Goal: Information Seeking & Learning: Check status

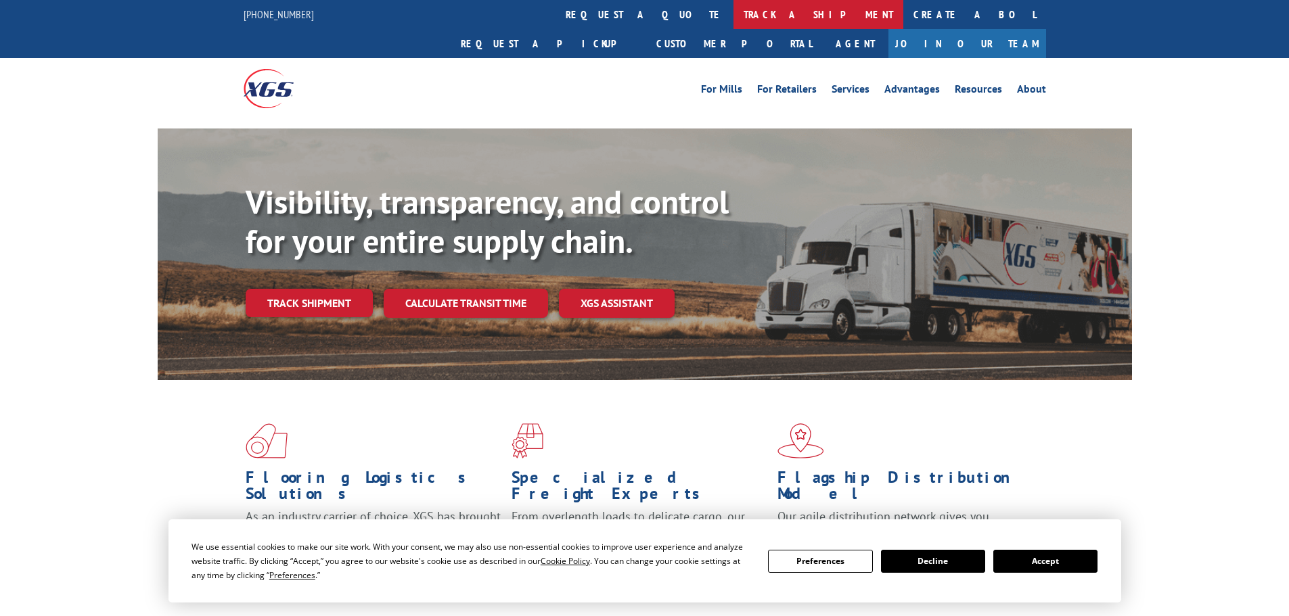
click at [733, 17] on link "track a shipment" at bounding box center [818, 14] width 170 height 29
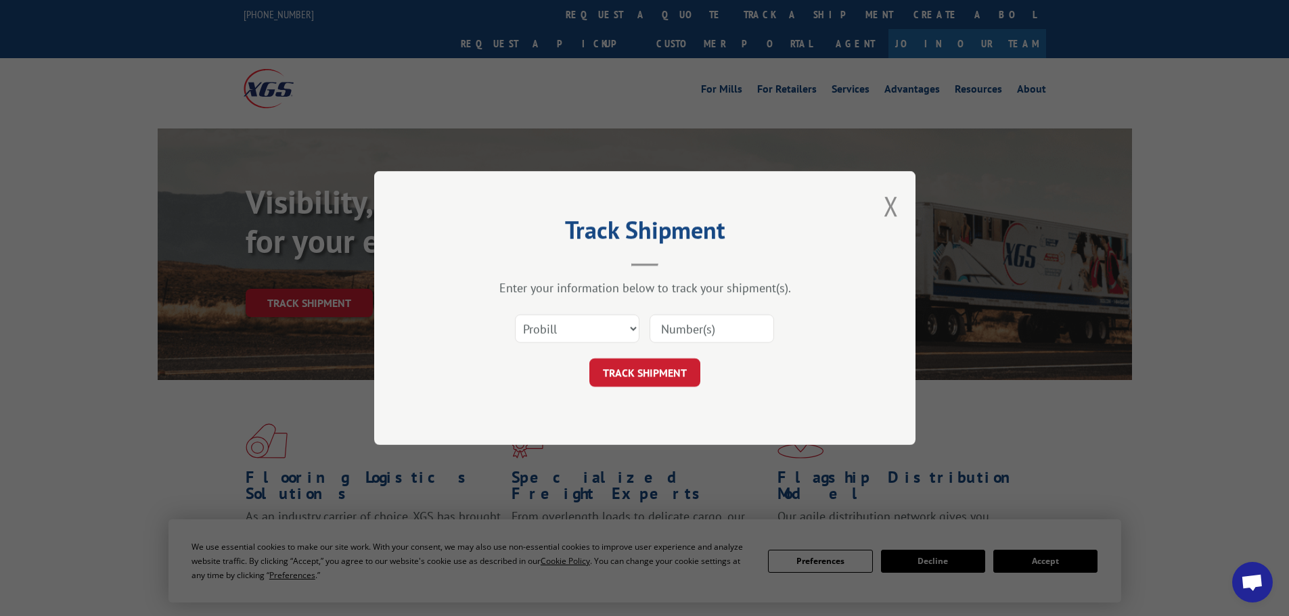
click at [666, 336] on input at bounding box center [712, 329] width 124 height 28
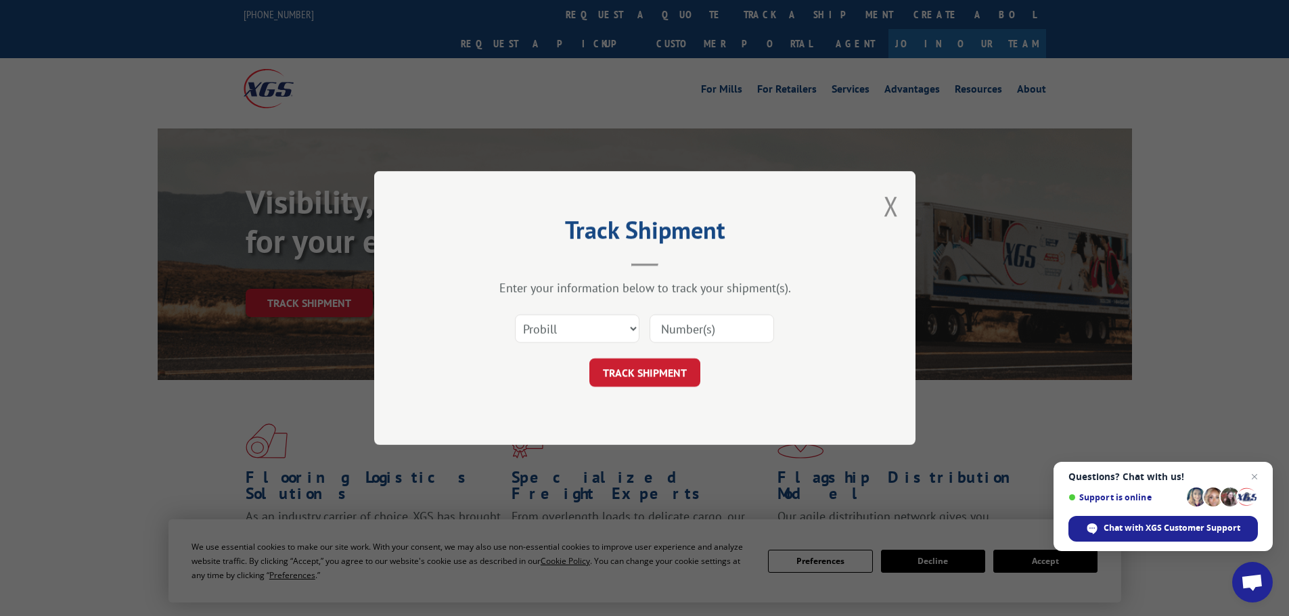
paste input "17523123"
type input "17523123"
click at [631, 361] on form "Select category... Probill BOL PO 17523123 TRACK SHIPMENT" at bounding box center [645, 346] width 406 height 81
click at [630, 365] on button "TRACK SHIPMENT" at bounding box center [644, 373] width 111 height 28
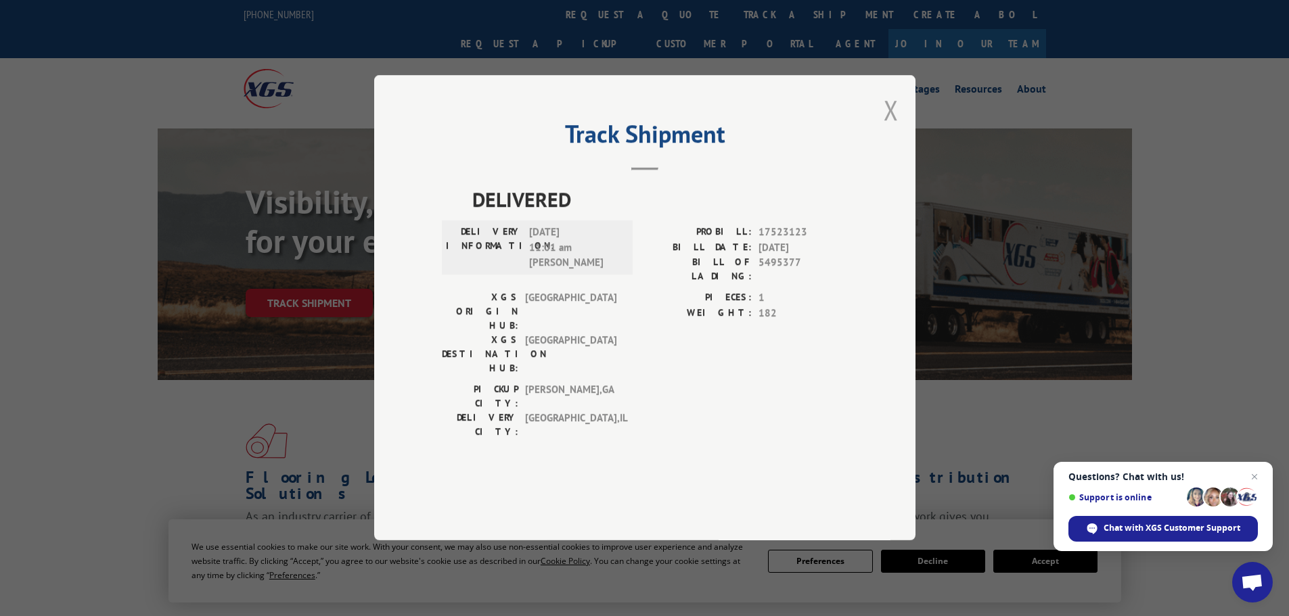
click at [891, 128] on button "Close modal" at bounding box center [891, 110] width 15 height 36
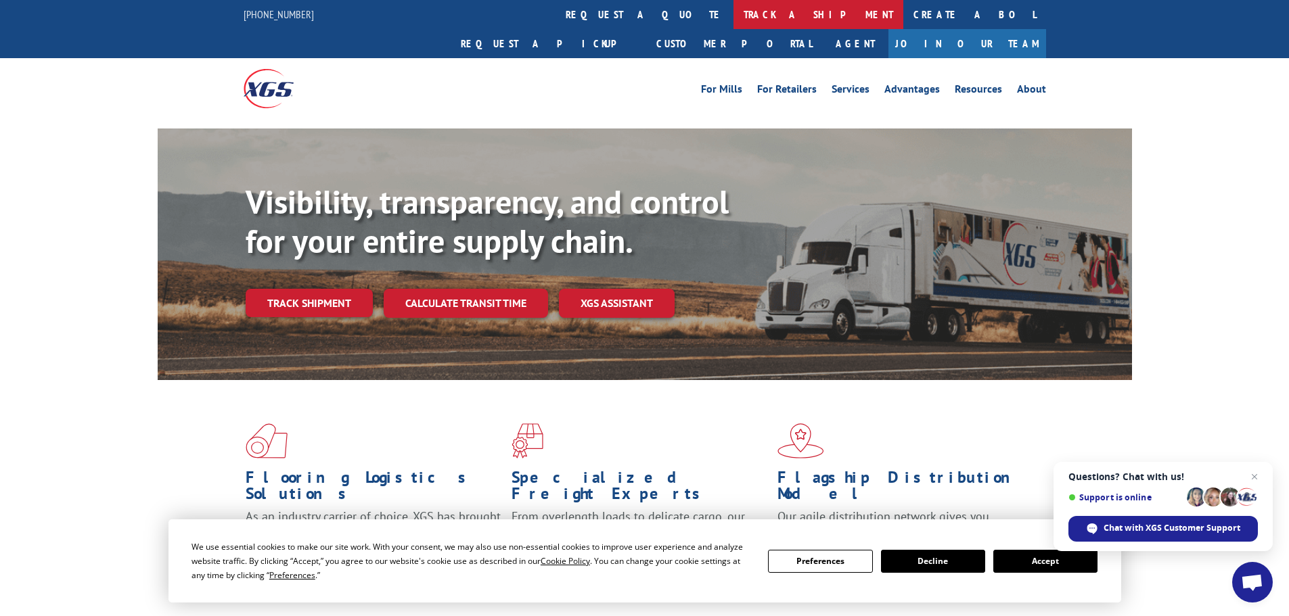
click at [733, 15] on link "track a shipment" at bounding box center [818, 14] width 170 height 29
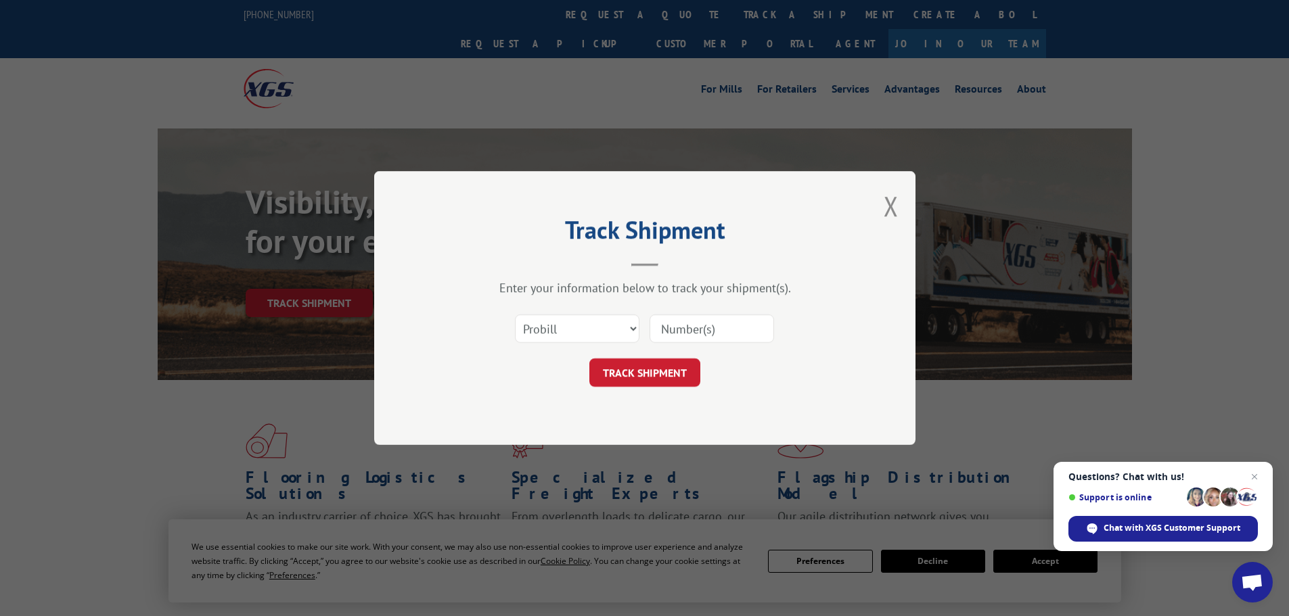
click at [668, 331] on input at bounding box center [712, 329] width 124 height 28
paste input "17523319"
type input "17523319"
click at [632, 373] on button "TRACK SHIPMENT" at bounding box center [644, 373] width 111 height 28
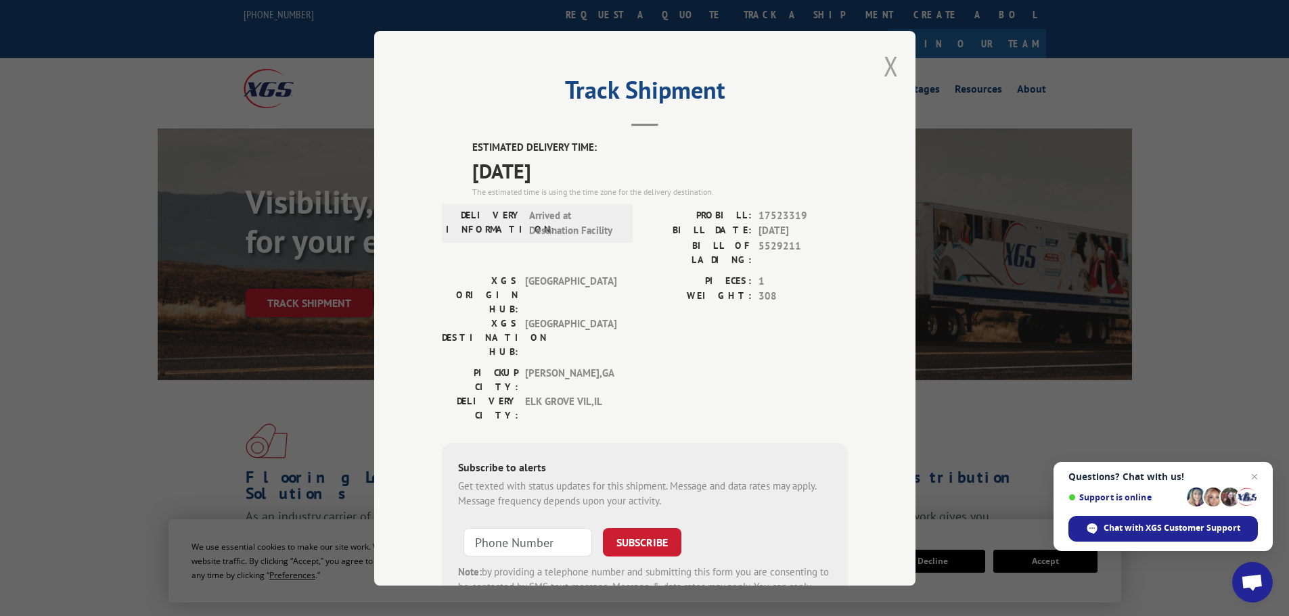
click at [887, 70] on button "Close modal" at bounding box center [891, 66] width 15 height 36
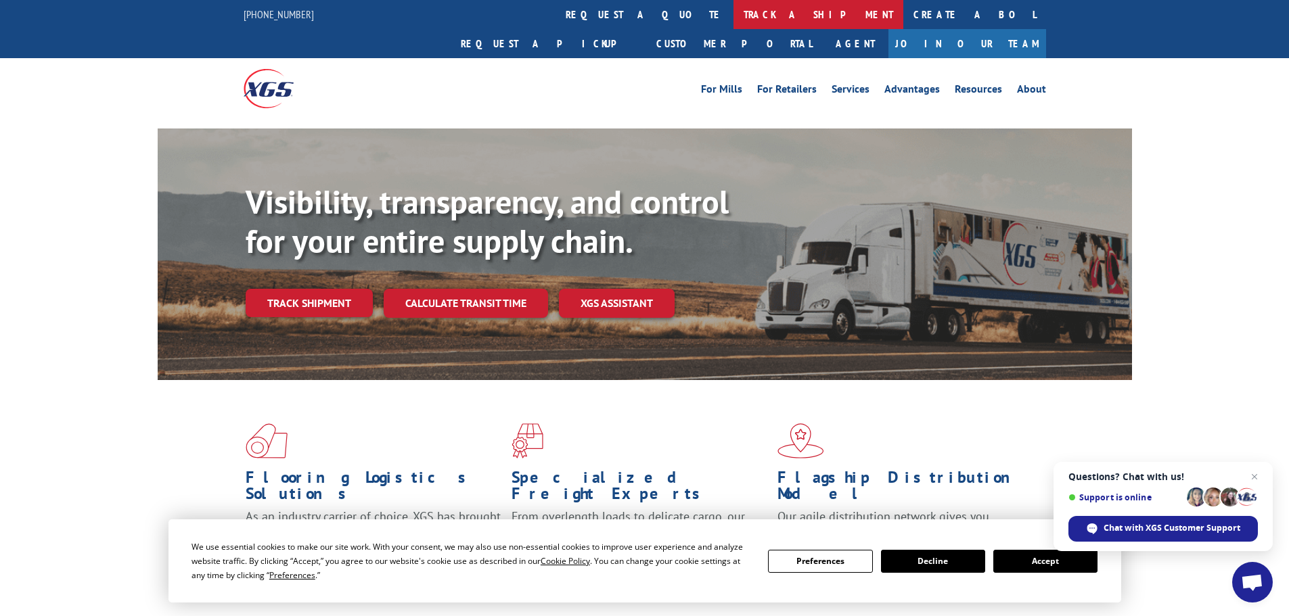
click at [733, 19] on link "track a shipment" at bounding box center [818, 14] width 170 height 29
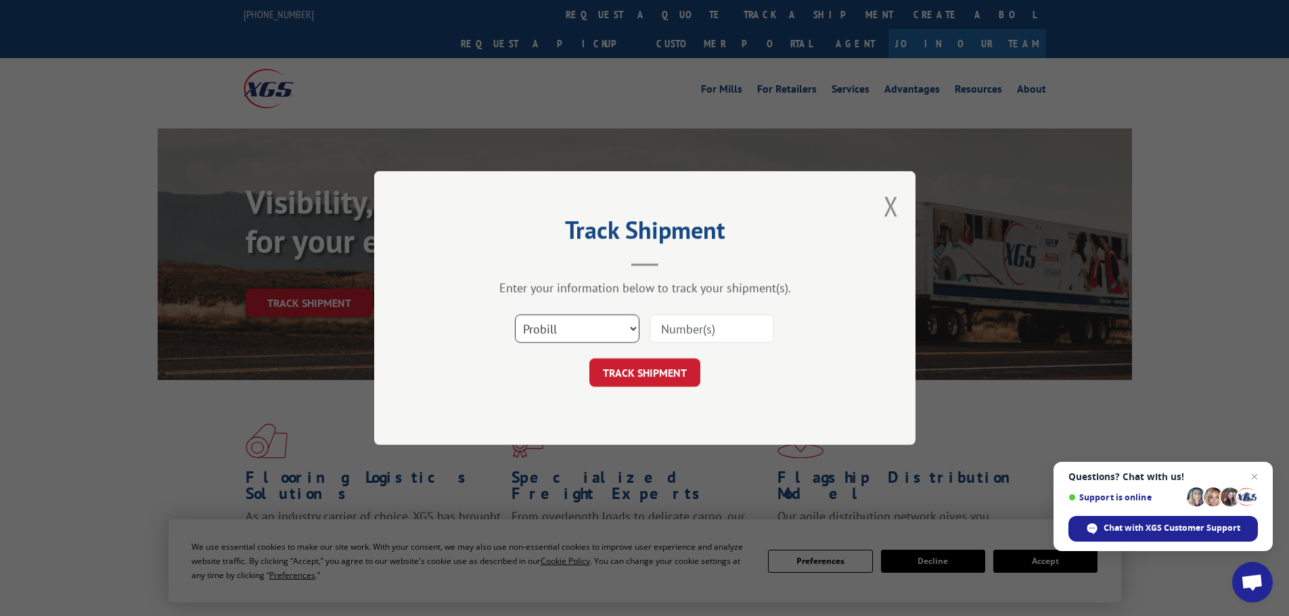
click at [555, 327] on select "Select category... Probill BOL PO" at bounding box center [577, 329] width 124 height 28
select select "bol"
click at [515, 315] on select "Select category... Probill BOL PO" at bounding box center [577, 329] width 124 height 28
click at [675, 329] on input at bounding box center [712, 329] width 124 height 28
paste input "5513780"
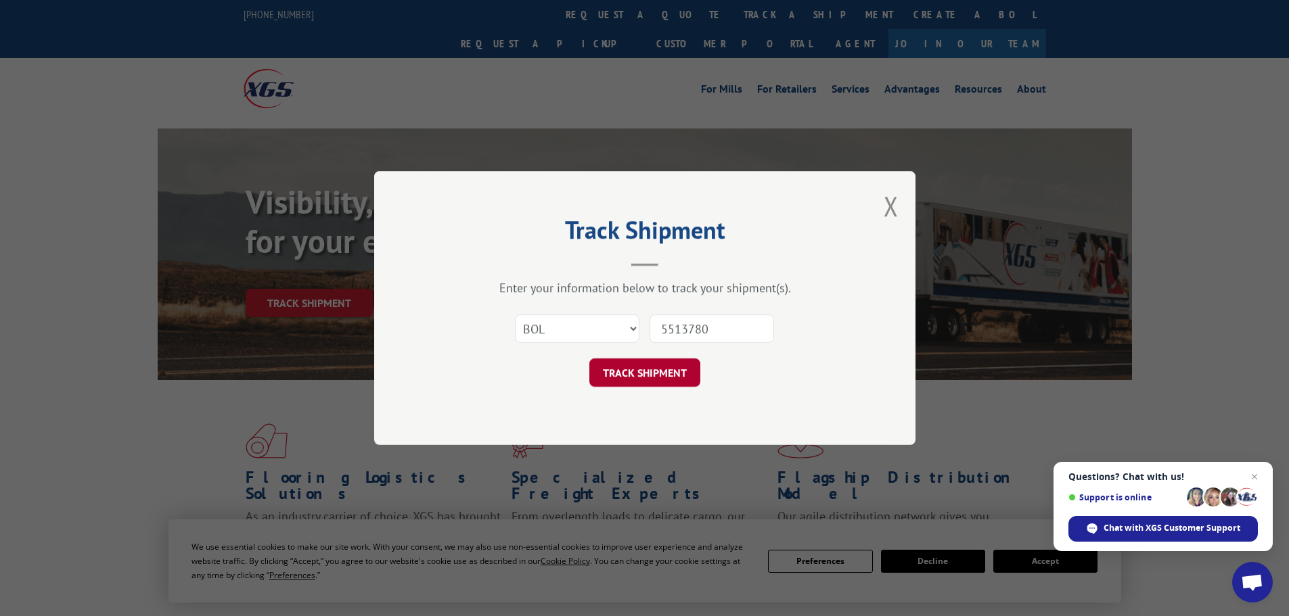
type input "5513780"
click at [652, 371] on button "TRACK SHIPMENT" at bounding box center [644, 373] width 111 height 28
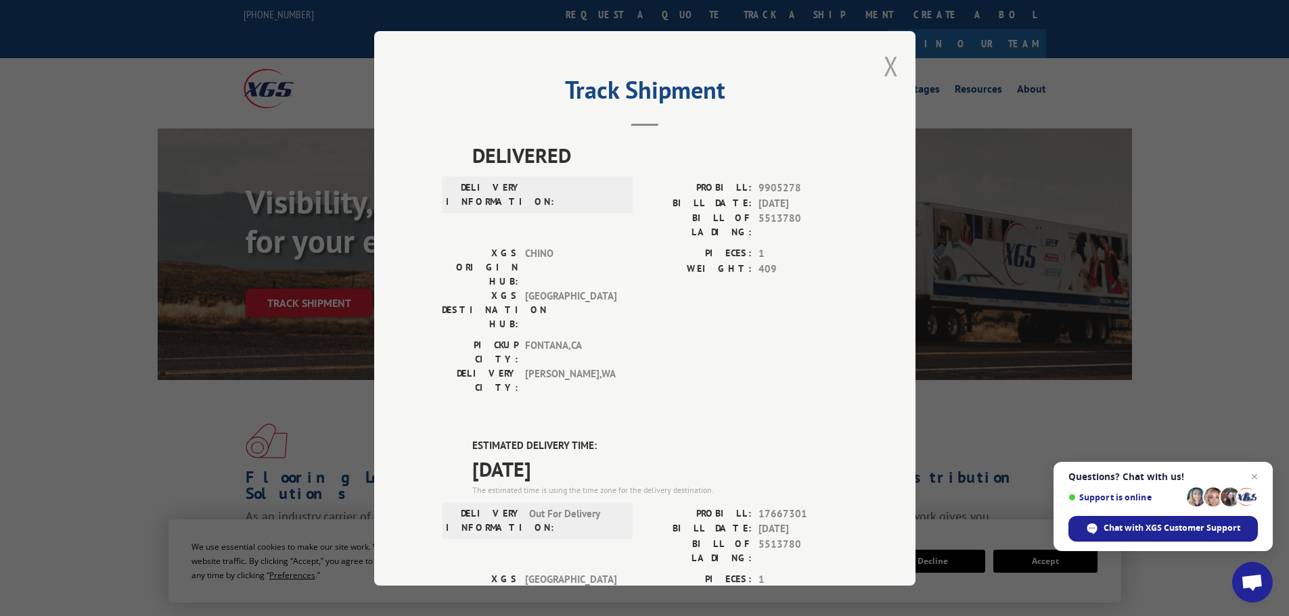
click at [886, 64] on button "Close modal" at bounding box center [891, 66] width 15 height 36
